Goal: Obtain resource: Download file/media

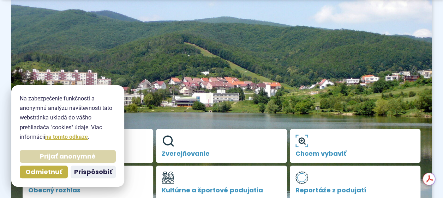
click at [61, 154] on span "Prijať anonymné" at bounding box center [68, 157] width 56 height 8
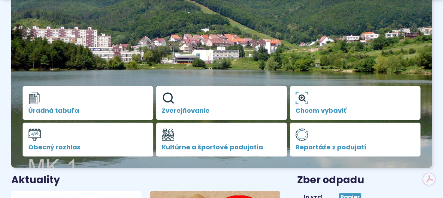
scroll to position [176, 0]
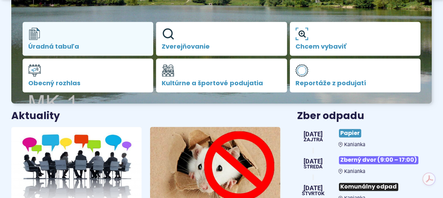
click at [80, 45] on span "Úradná tabuľa" at bounding box center [87, 46] width 119 height 7
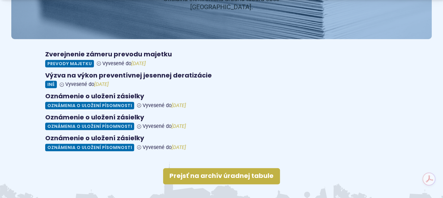
scroll to position [141, 0]
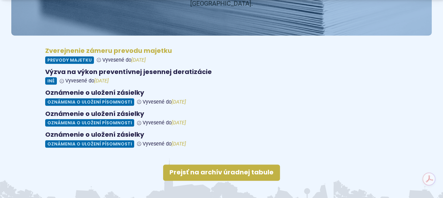
click at [123, 47] on figure at bounding box center [221, 55] width 353 height 17
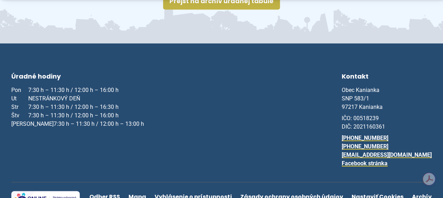
scroll to position [317, 0]
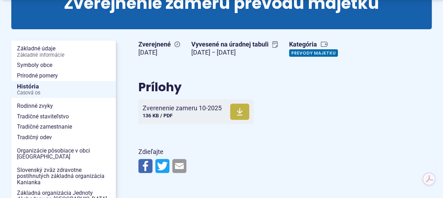
scroll to position [106, 0]
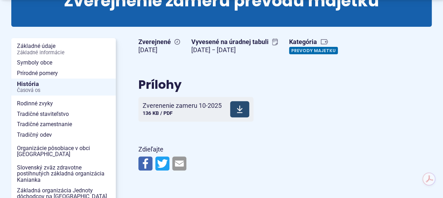
click at [183, 107] on span "Zverenenie zameru 10-2025" at bounding box center [181, 105] width 79 height 7
